Goal: Answer question/provide support

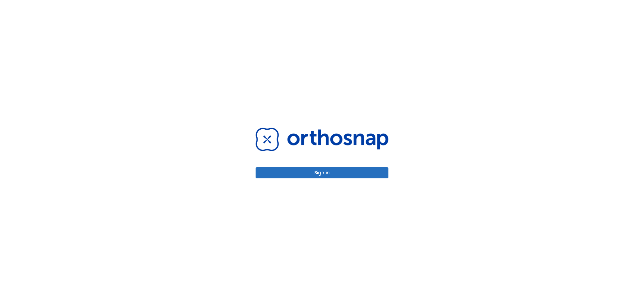
click at [335, 172] on button "Sign in" at bounding box center [322, 172] width 133 height 11
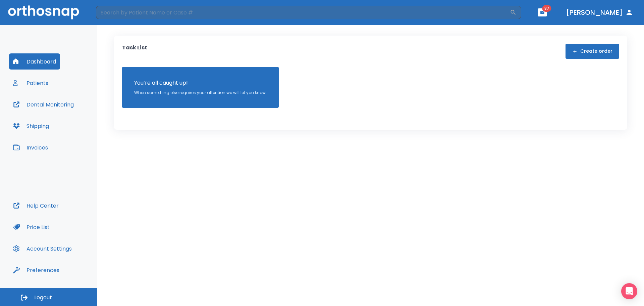
click at [38, 80] on button "Patients" at bounding box center [30, 83] width 43 height 16
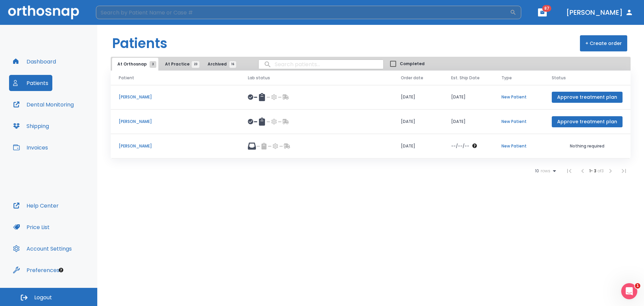
click at [183, 14] on input "search" at bounding box center [303, 12] width 414 height 13
type input "mill"
click at [182, 62] on span "At Practice 23" at bounding box center [180, 64] width 31 height 6
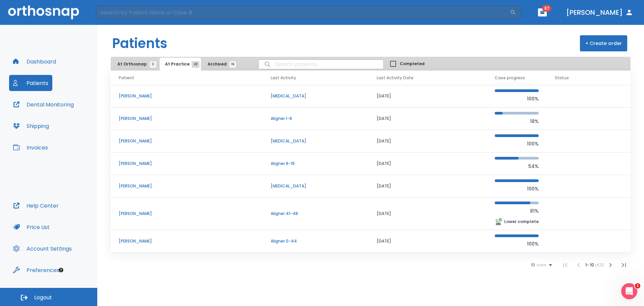
scroll to position [67, 0]
click at [607, 265] on icon "button" at bounding box center [611, 265] width 8 height 8
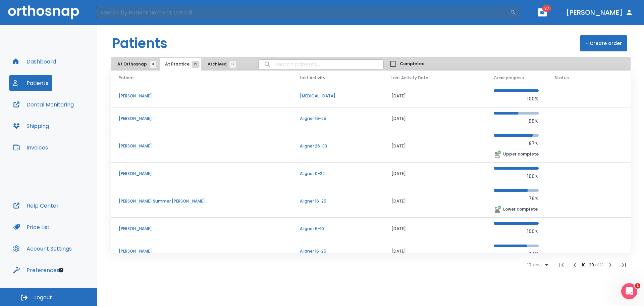
click at [129, 142] on td "[PERSON_NAME]" at bounding box center [201, 146] width 181 height 33
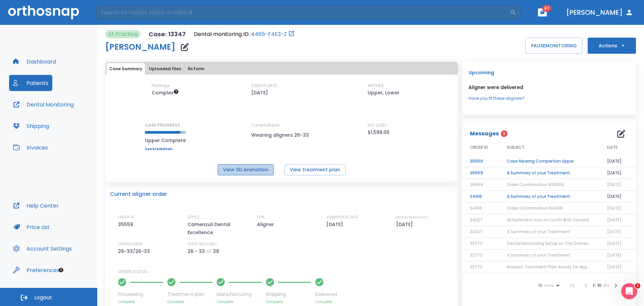
click at [253, 170] on button "View 3D Animation" at bounding box center [246, 169] width 56 height 11
click at [30, 100] on button "Dental Monitoring" at bounding box center [43, 104] width 69 height 16
click at [191, 201] on div "Current aligner order ORDER ID 35559 OFFICE Camenzuli Dental Excellence TYPE Al…" at bounding box center [281, 245] width 353 height 118
click at [528, 161] on td "Case Nearing Completion Upper" at bounding box center [549, 161] width 100 height 12
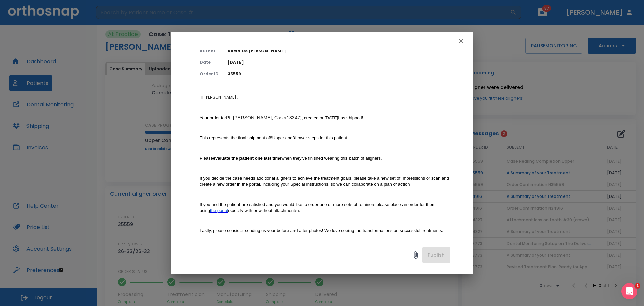
scroll to position [34, 0]
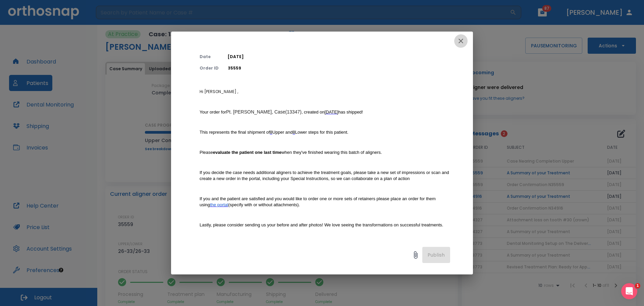
click at [464, 40] on icon "button" at bounding box center [461, 41] width 8 height 8
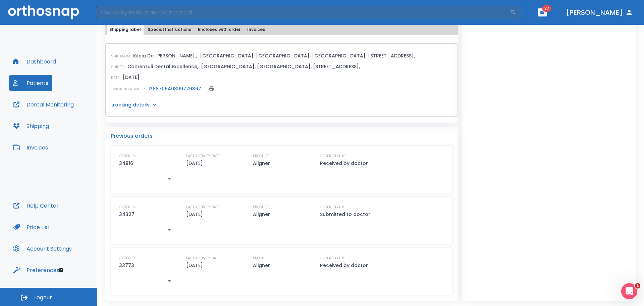
scroll to position [0, 0]
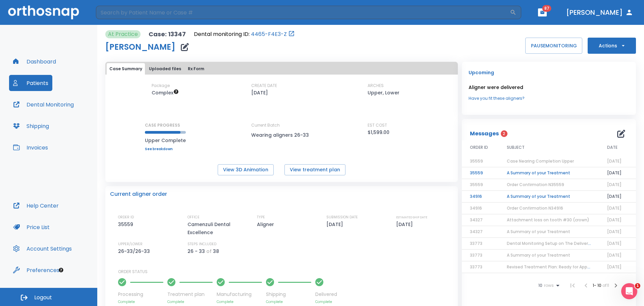
click at [541, 159] on span "Case Nearing Completion Upper" at bounding box center [540, 161] width 67 height 6
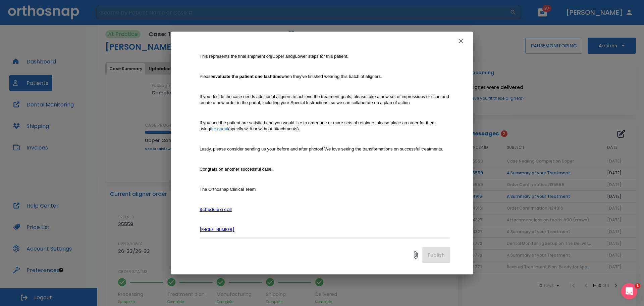
scroll to position [169, 0]
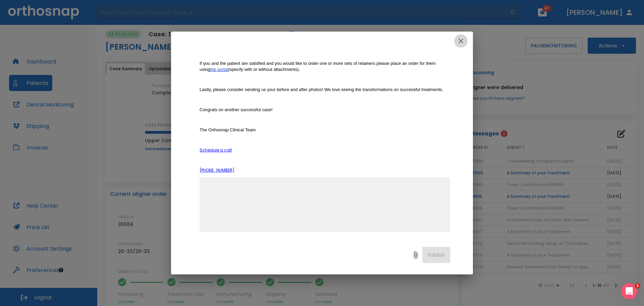
click at [458, 38] on icon "button" at bounding box center [461, 41] width 8 height 8
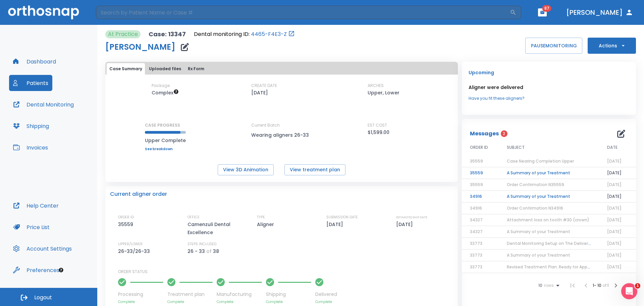
click at [617, 132] on icon "button" at bounding box center [621, 134] width 8 height 8
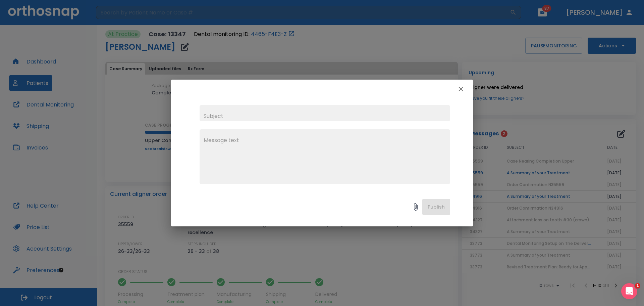
click at [327, 109] on input "text" at bounding box center [325, 113] width 251 height 16
type input "#11"
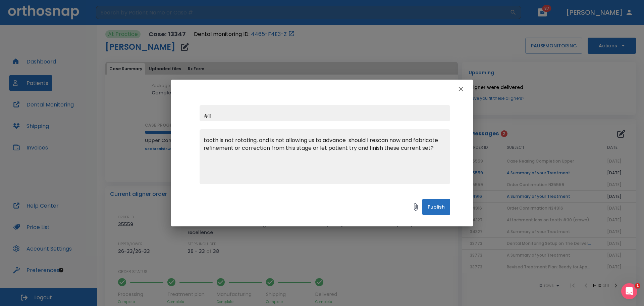
type textarea "tooth is not rotating, and is not allowing us to advance should I rescan now an…"
click at [438, 205] on button "Publish" at bounding box center [436, 207] width 28 height 16
